Goal: Navigation & Orientation: Find specific page/section

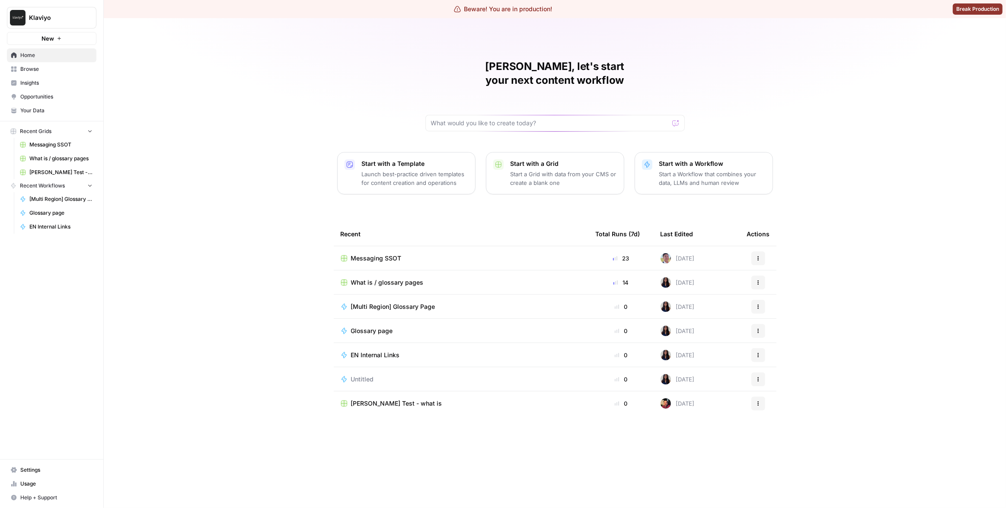
click at [26, 79] on span "Insights" at bounding box center [56, 83] width 72 height 8
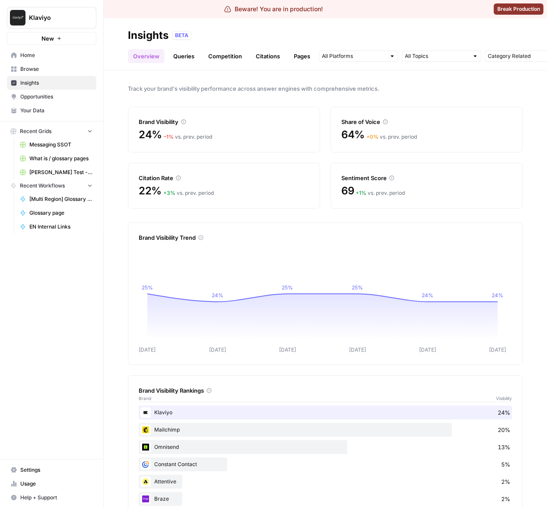
click at [494, 103] on div "Track your brand's visibility performance across answer engines with comprehens…" at bounding box center [325, 289] width 443 height 438
click at [181, 56] on link "Queries" at bounding box center [184, 56] width 32 height 14
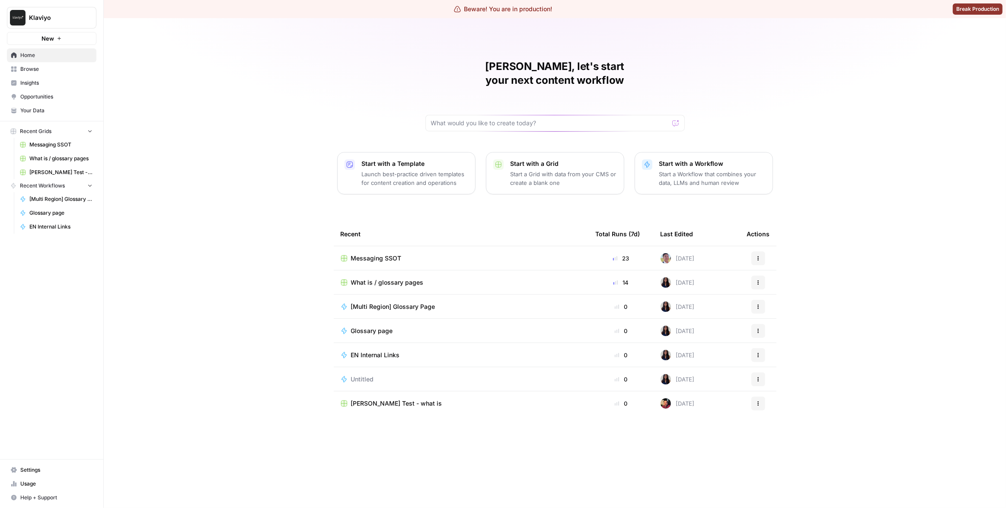
drag, startPoint x: 172, startPoint y: 73, endPoint x: 157, endPoint y: 67, distance: 16.2
click at [171, 73] on div "[PERSON_NAME], let's start your next content workflow Start with a Template Lau…" at bounding box center [555, 263] width 902 height 490
